Goal: Task Accomplishment & Management: Manage account settings

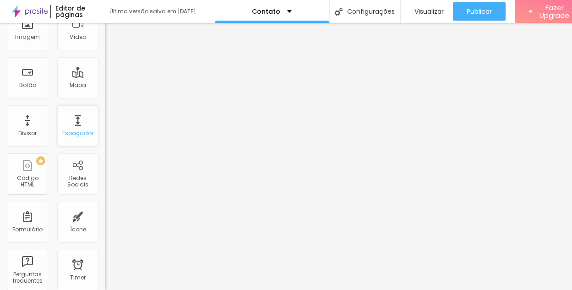
scroll to position [125, 0]
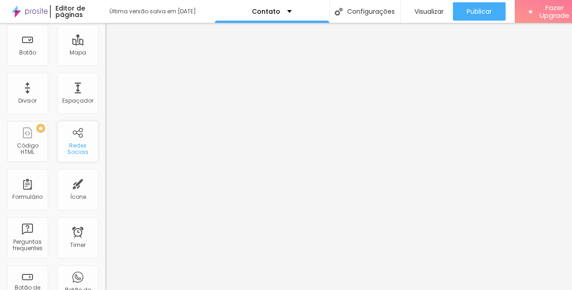
click at [76, 152] on div "Redes Sociais" at bounding box center [78, 148] width 36 height 13
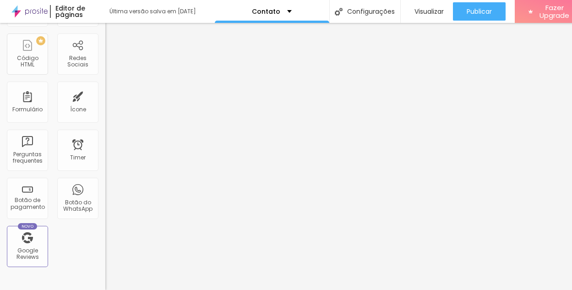
scroll to position [0, 0]
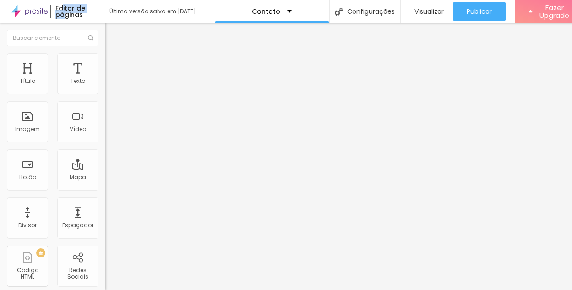
click at [64, 11] on div "Editor de páginas" at bounding box center [75, 11] width 50 height 13
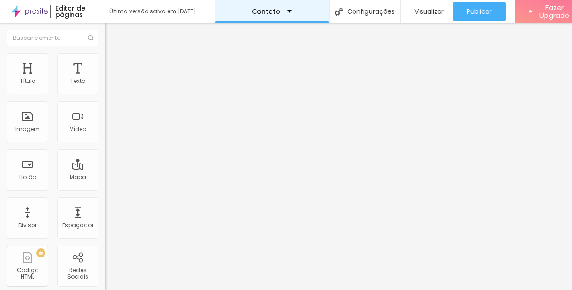
click at [287, 10] on div "Contato" at bounding box center [272, 11] width 40 height 6
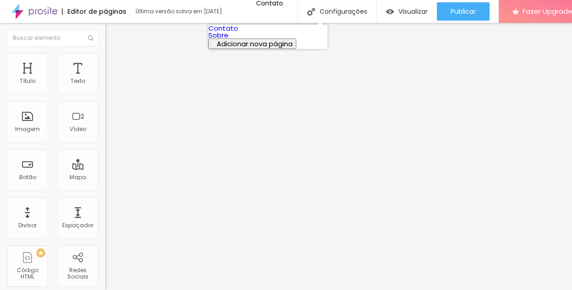
click at [229, 40] on link "Sobre" at bounding box center [218, 35] width 20 height 10
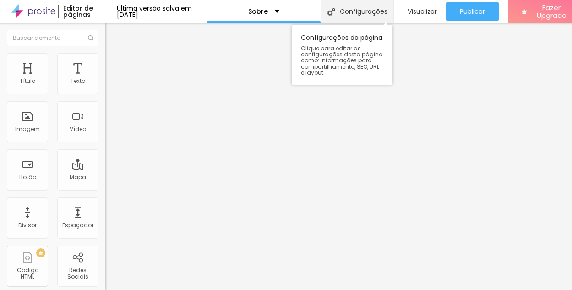
click at [352, 15] on div "Configurações" at bounding box center [357, 11] width 72 height 23
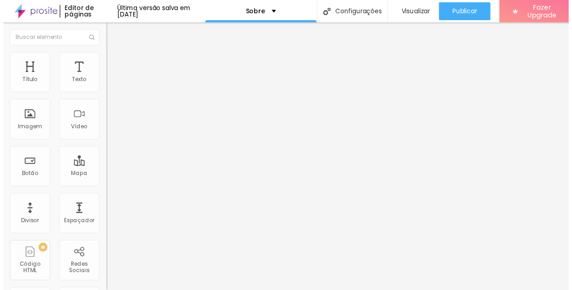
scroll to position [44, 0]
